Goal: Task Accomplishment & Management: Use online tool/utility

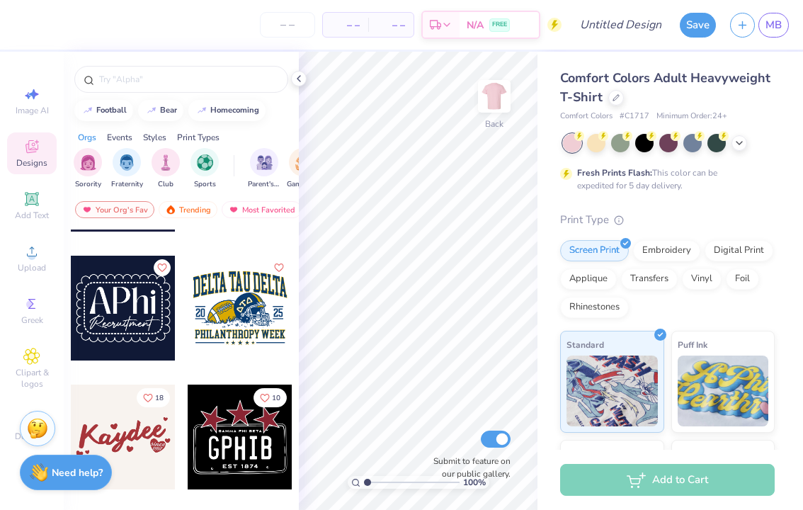
scroll to position [5003, 0]
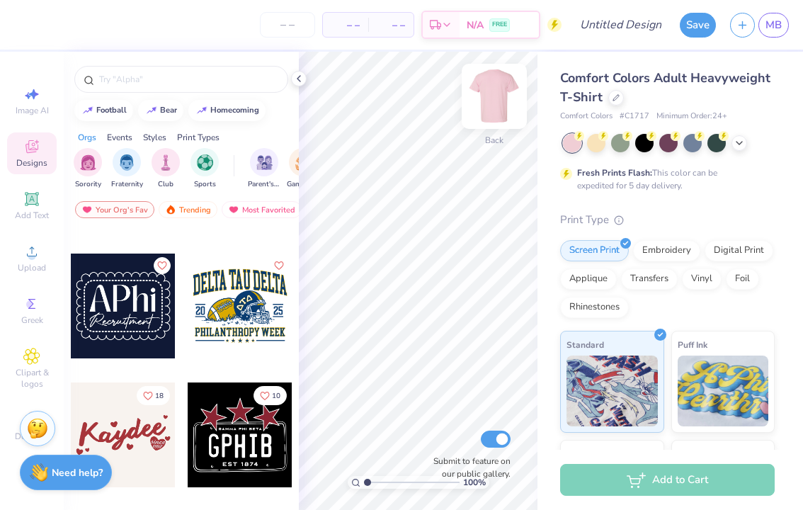
click at [495, 102] on img at bounding box center [494, 96] width 57 height 57
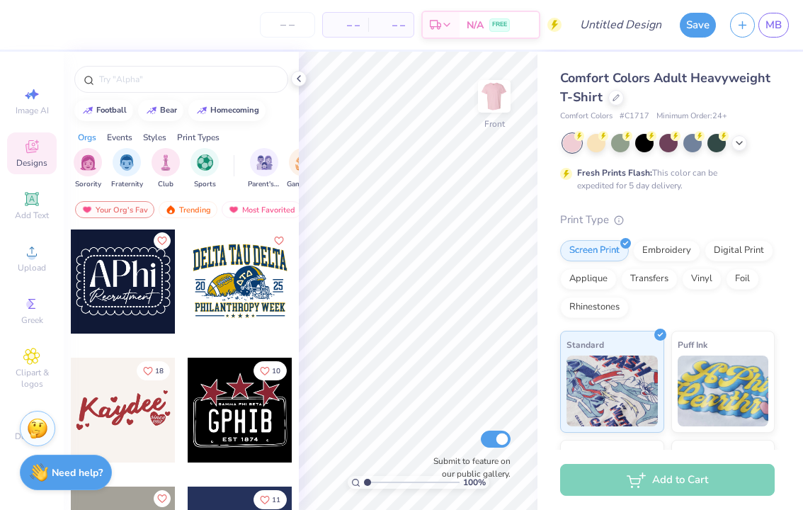
click at [140, 306] on div at bounding box center [123, 281] width 105 height 105
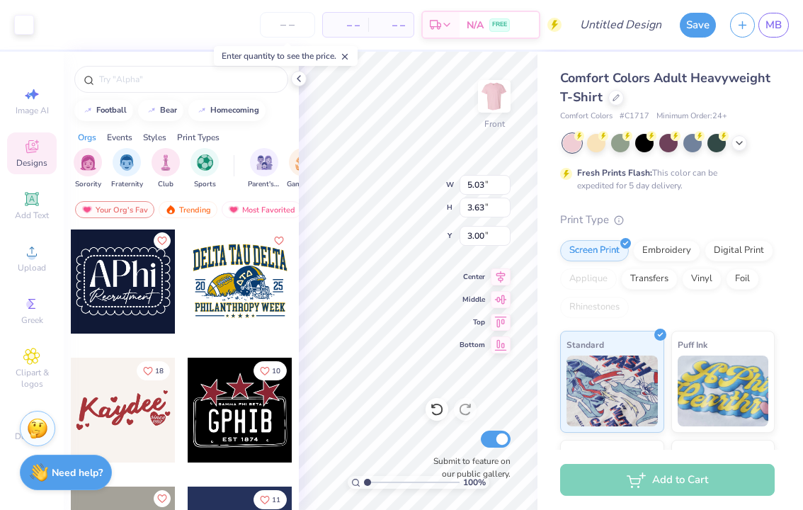
click at [251, 420] on div at bounding box center [240, 410] width 105 height 105
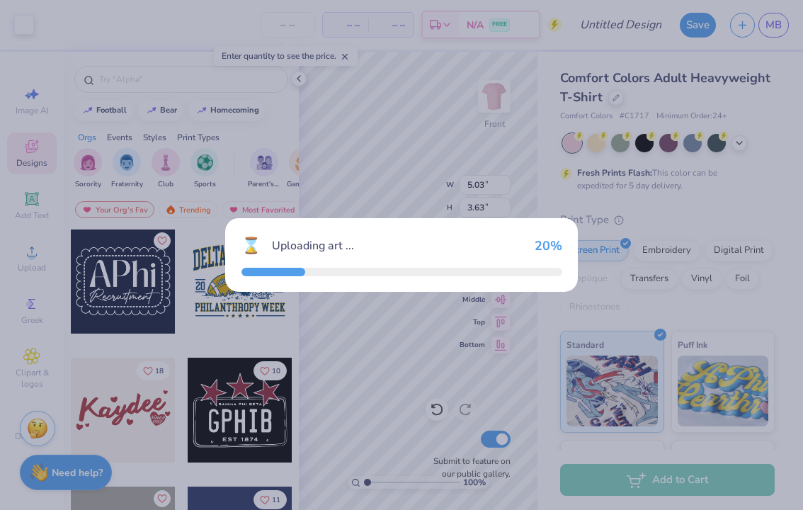
type input "7.39"
type input "5.85"
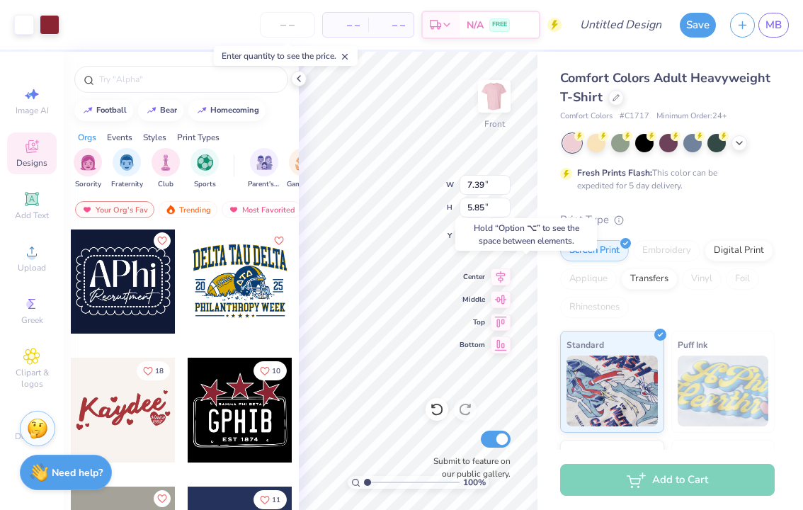
type input "12.93"
type input "5.03"
type input "3.63"
type input "3.00"
type input "10.48"
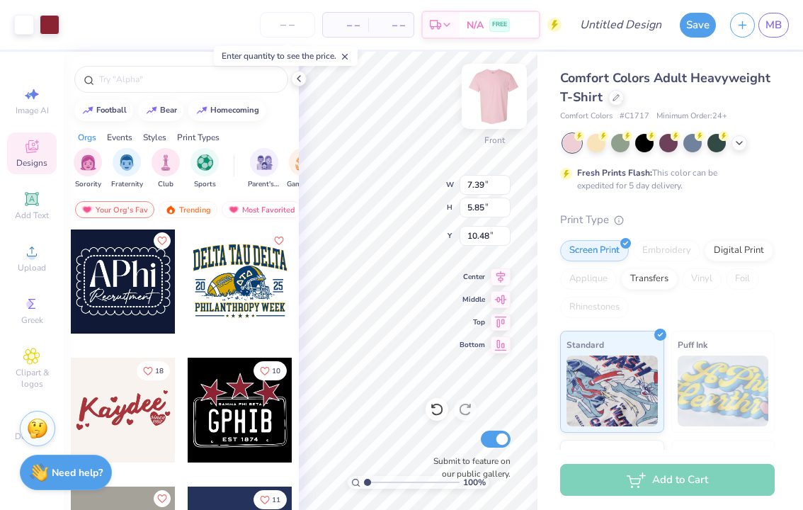
click at [499, 98] on img at bounding box center [494, 96] width 57 height 57
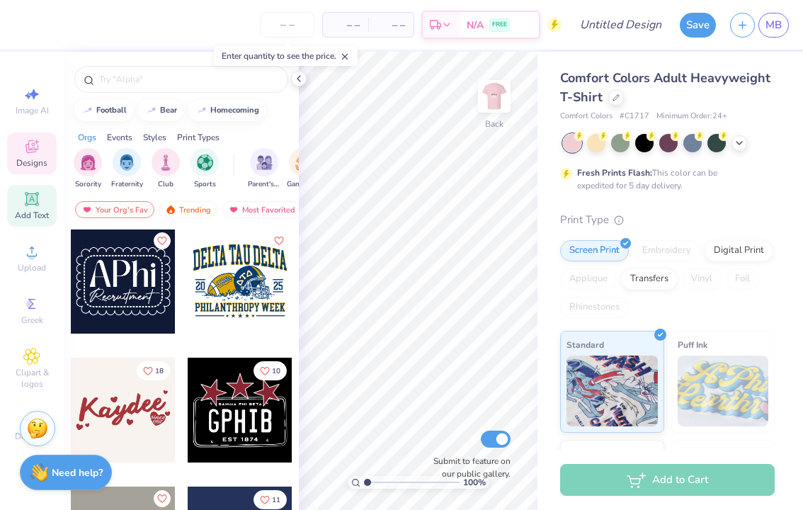
click at [37, 207] on div "Add Text" at bounding box center [32, 206] width 50 height 42
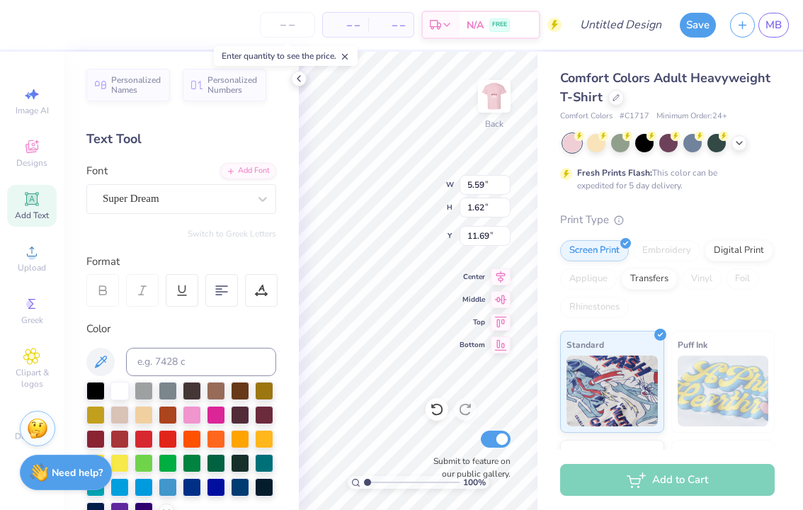
type textarea "ignite"
click at [293, 25] on input "number" at bounding box center [287, 24] width 55 height 25
type input "20"
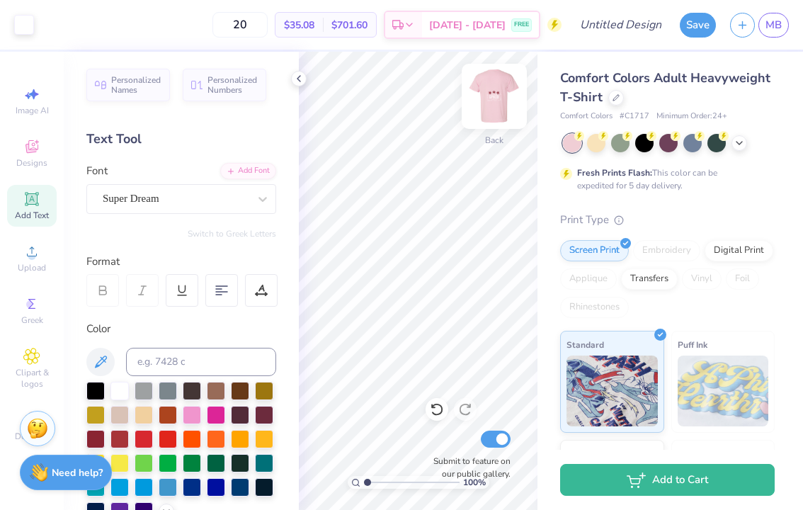
click at [489, 98] on img at bounding box center [494, 96] width 57 height 57
click at [487, 99] on img at bounding box center [494, 96] width 57 height 57
click at [491, 101] on img at bounding box center [494, 96] width 57 height 57
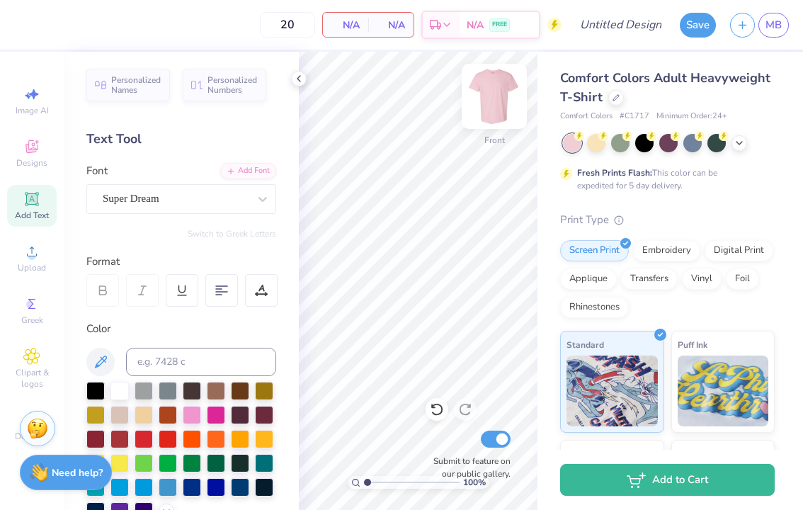
click at [501, 86] on img at bounding box center [494, 96] width 57 height 57
click at [19, 149] on div "Designs" at bounding box center [32, 153] width 50 height 42
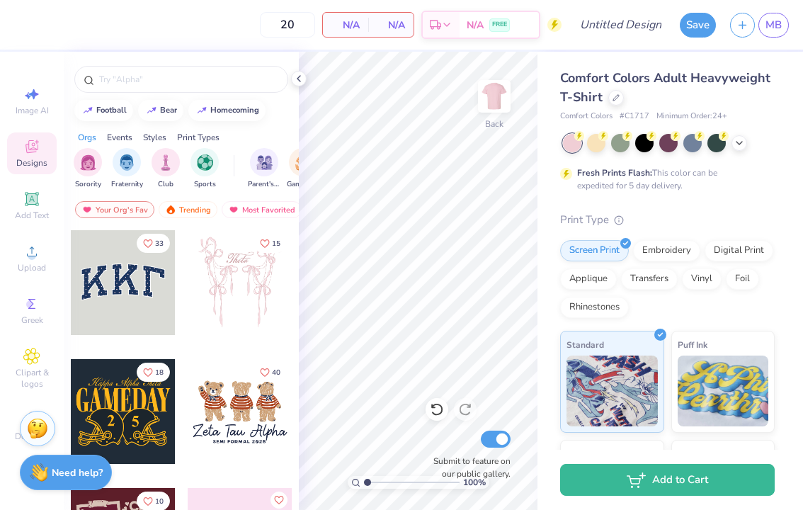
click at [229, 292] on div at bounding box center [240, 282] width 105 height 105
